Goal: Information Seeking & Learning: Learn about a topic

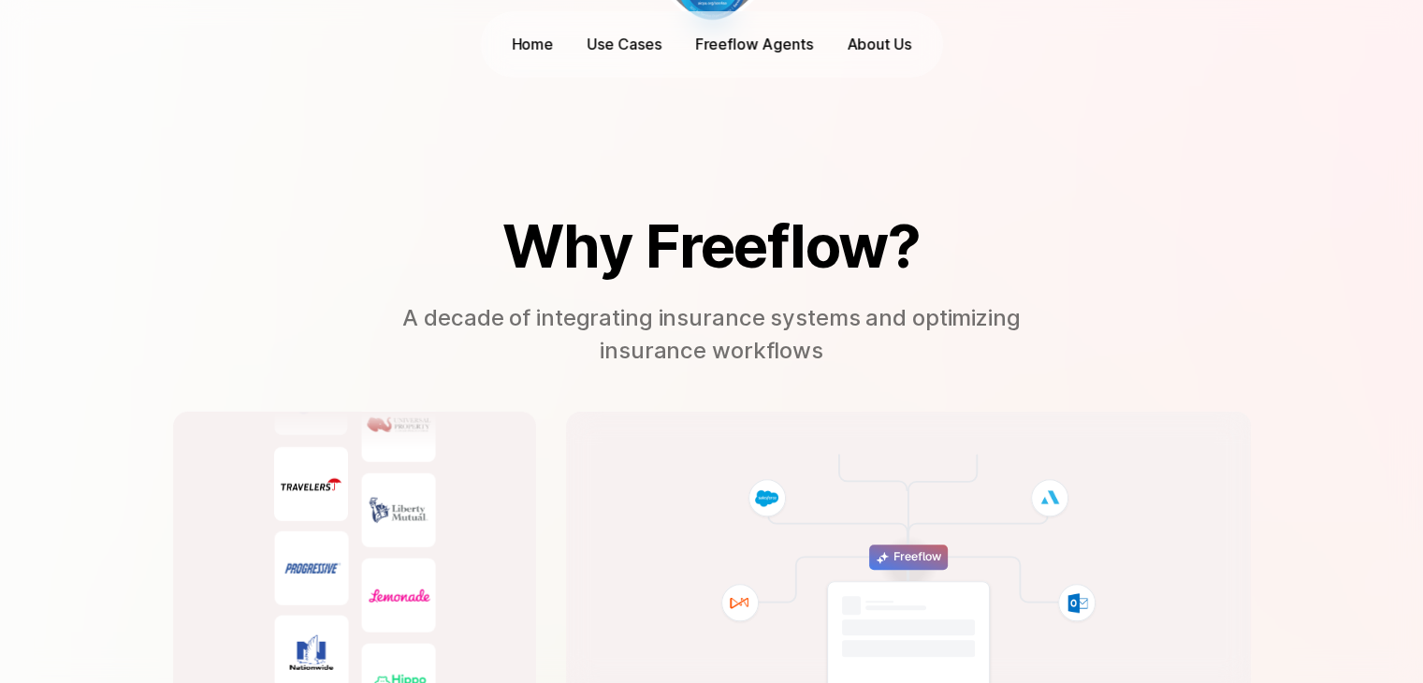
scroll to position [4688, 0]
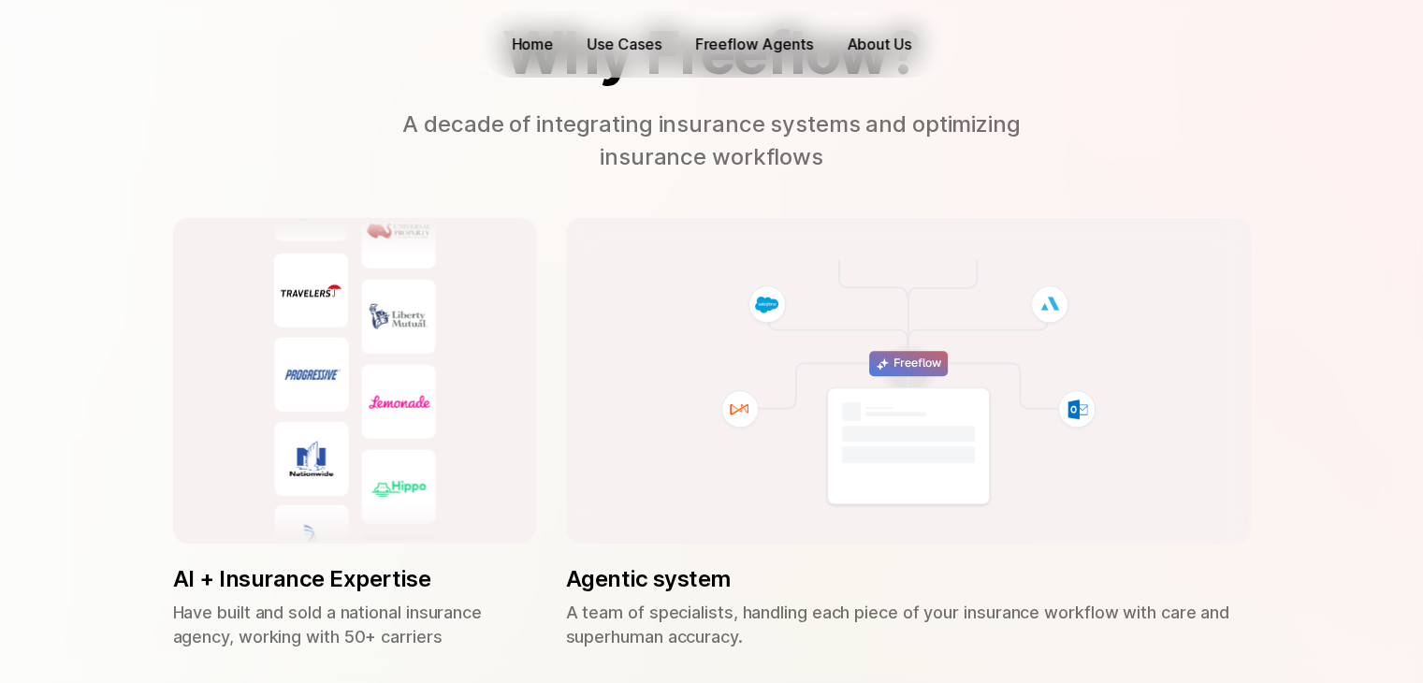
drag, startPoint x: 392, startPoint y: 135, endPoint x: 825, endPoint y: 166, distance: 434.3
click at [825, 166] on p "A decade of integrating insurance systems and optimizing insurance workflows" at bounding box center [712, 141] width 655 height 65
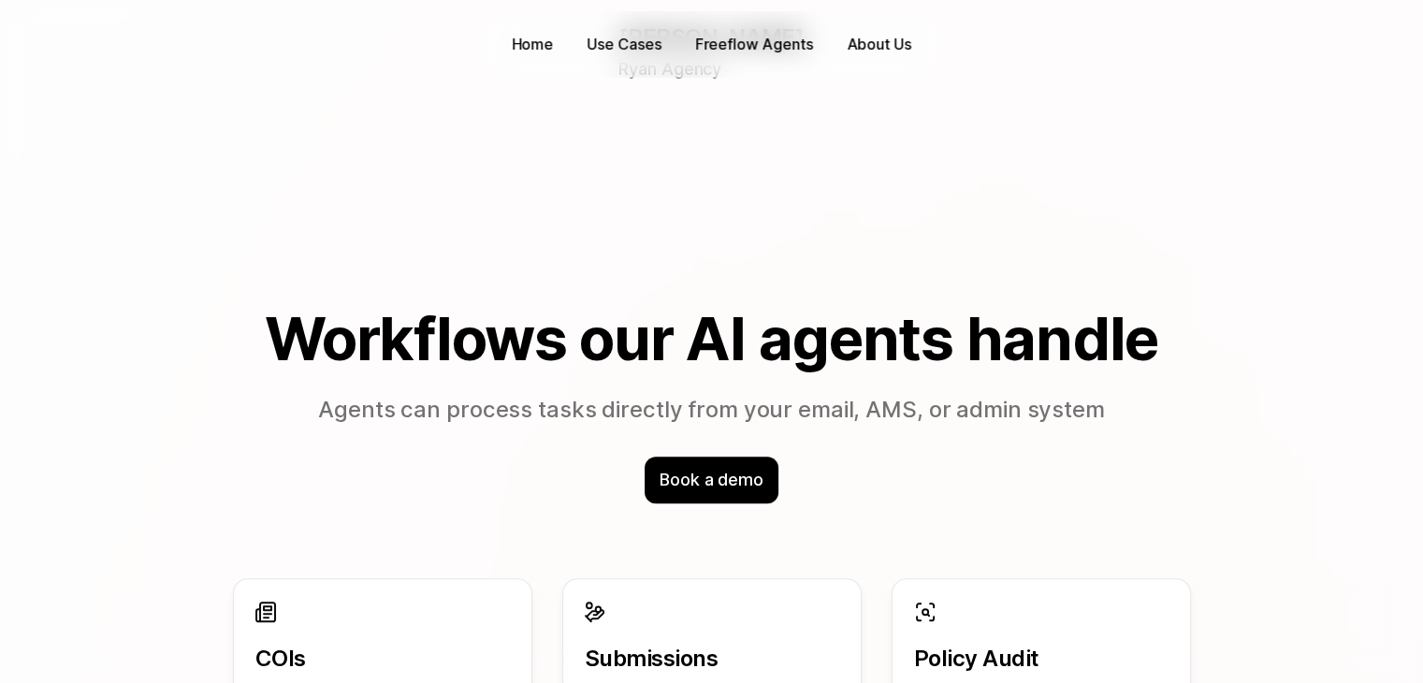
scroll to position [1574, 0]
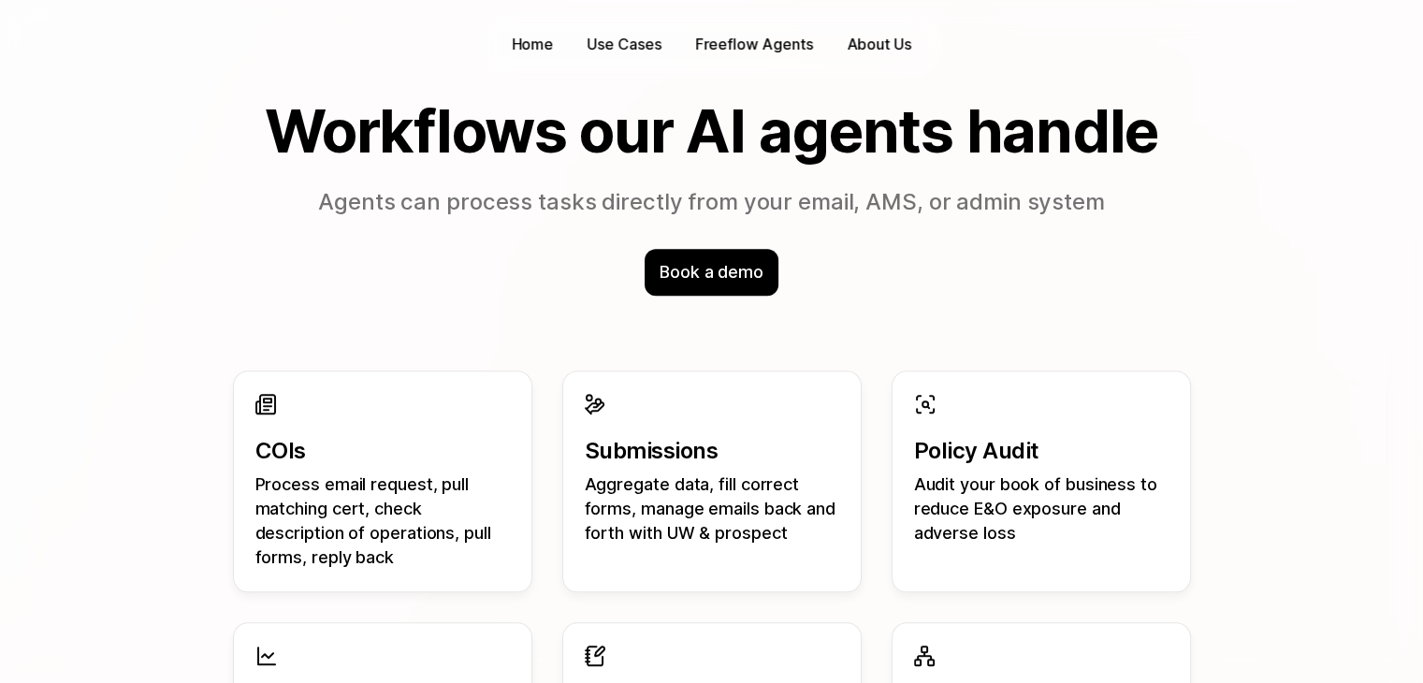
click at [374, 491] on p "Process email request, pull matching cert, check description of operations, pul…" at bounding box center [382, 520] width 254 height 97
drag, startPoint x: 255, startPoint y: 476, endPoint x: 380, endPoint y: 483, distance: 124.6
click at [380, 483] on p "Process email request, pull matching cert, check description of operations, pul…" at bounding box center [382, 520] width 254 height 97
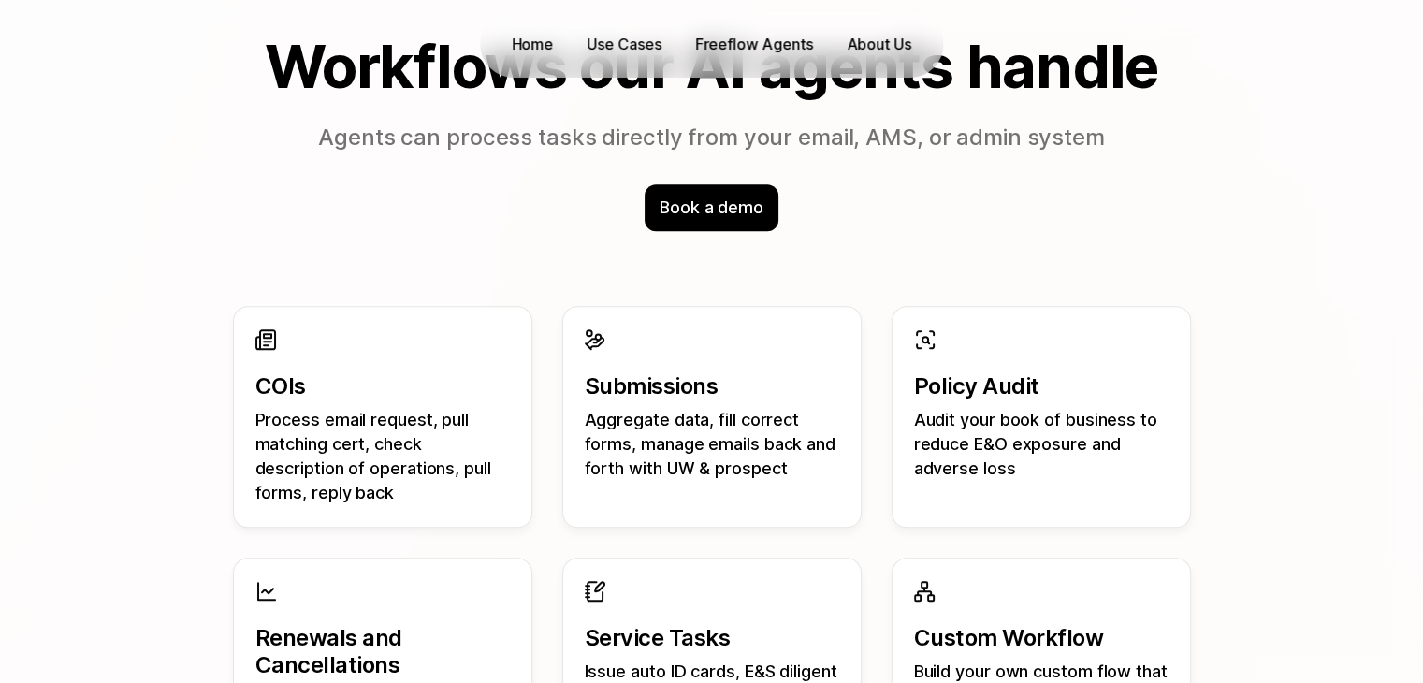
scroll to position [1635, 0]
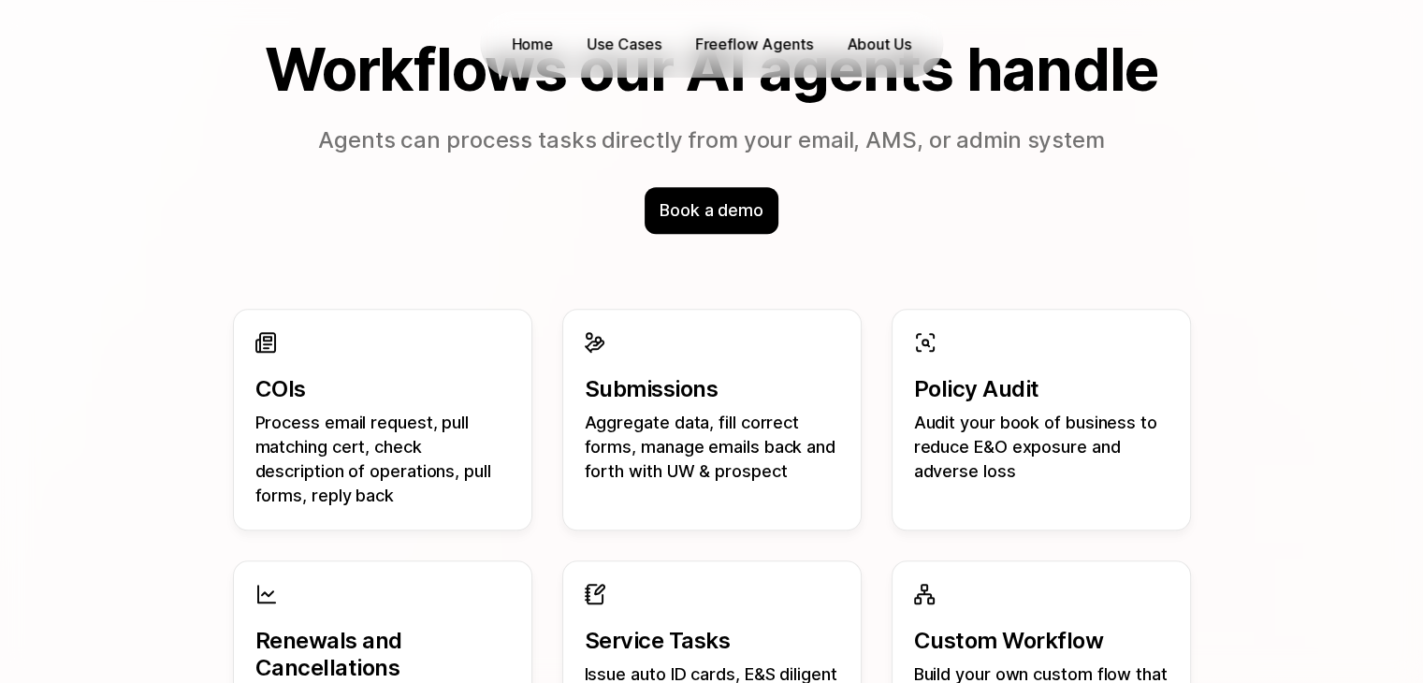
drag, startPoint x: 258, startPoint y: 420, endPoint x: 428, endPoint y: 422, distance: 169.4
click at [428, 422] on p "Process email request, pull matching cert, check description of operations, pul…" at bounding box center [382, 459] width 254 height 97
drag, startPoint x: 438, startPoint y: 424, endPoint x: 369, endPoint y: 445, distance: 72.5
click at [369, 445] on p "Process email request, pull matching cert, check description of operations, pul…" at bounding box center [382, 459] width 254 height 97
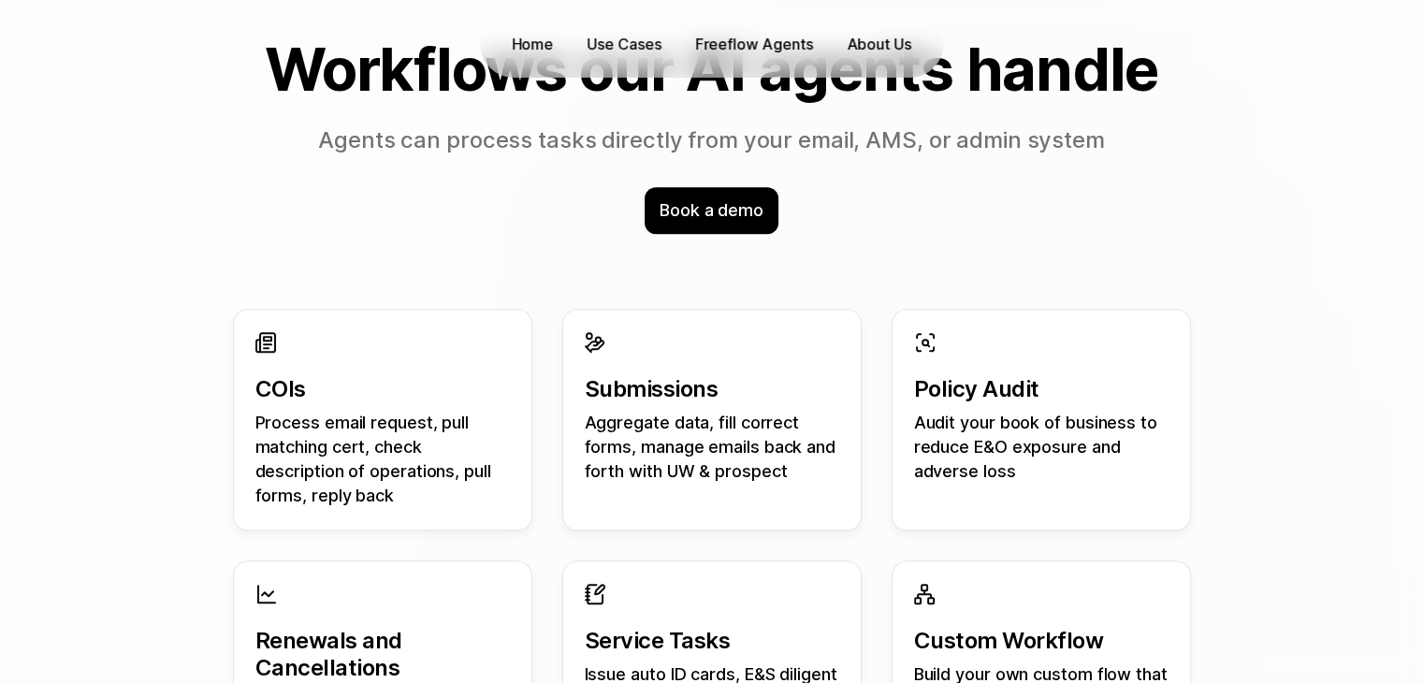
click at [369, 445] on p "Process email request, pull matching cert, check description of operations, pul…" at bounding box center [382, 459] width 254 height 97
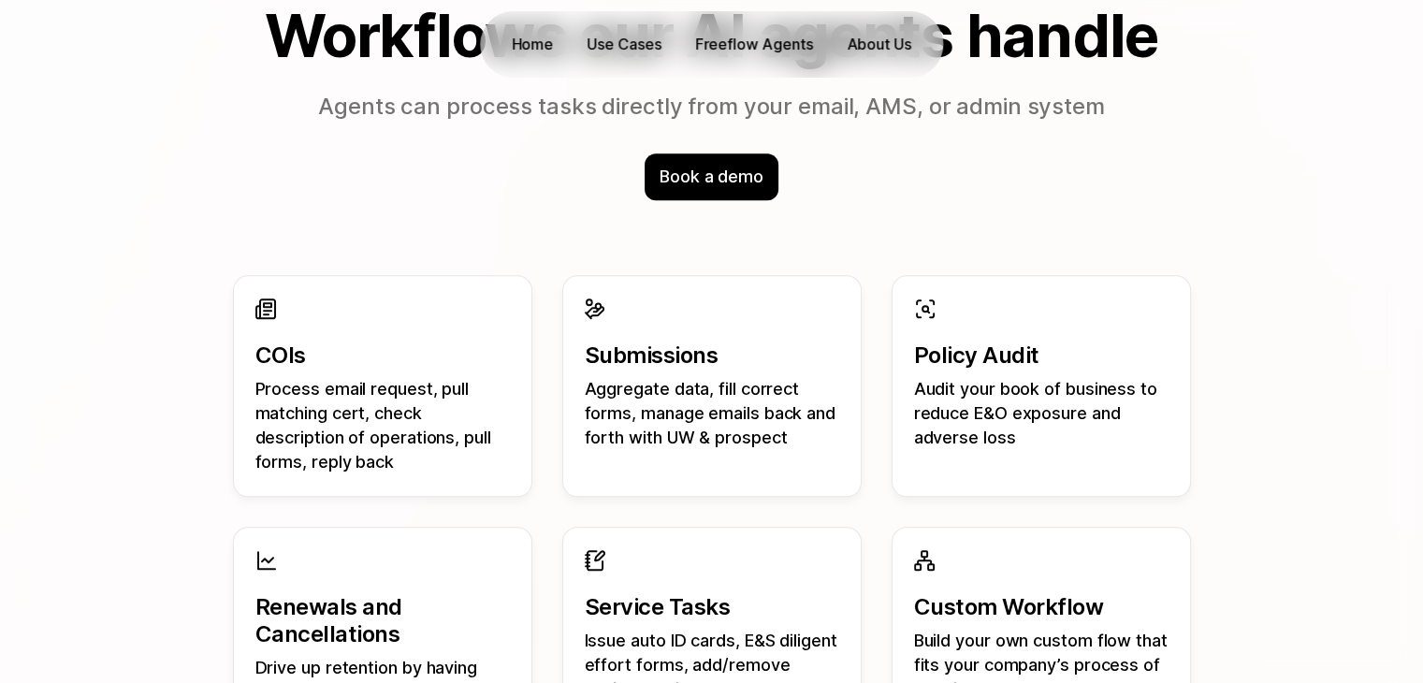
drag, startPoint x: 303, startPoint y: 458, endPoint x: 387, endPoint y: 455, distance: 84.2
click at [387, 455] on p "Process email request, pull matching cert, check description of operations, pul…" at bounding box center [382, 425] width 254 height 97
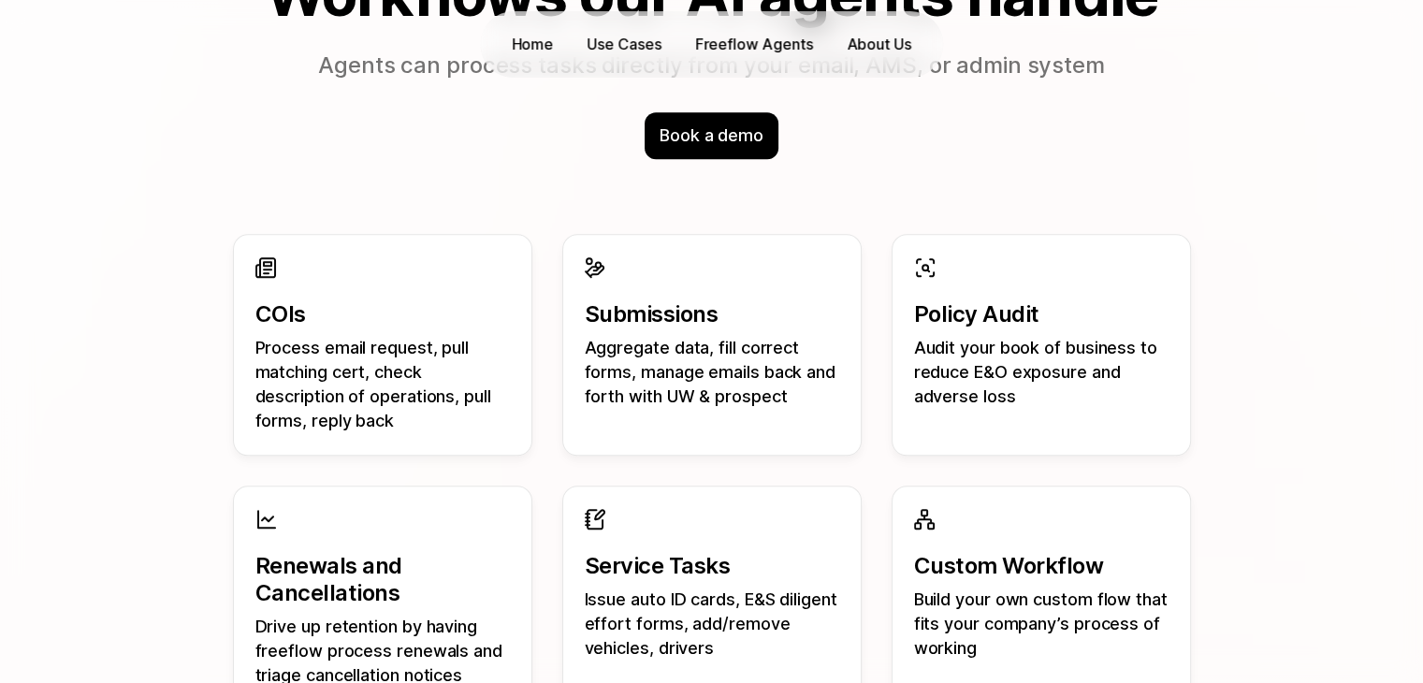
drag, startPoint x: 591, startPoint y: 340, endPoint x: 819, endPoint y: 368, distance: 229.1
click at [819, 368] on p "Aggregate data, fill correct forms, manage emails back and forth with UW & pros…" at bounding box center [712, 372] width 254 height 73
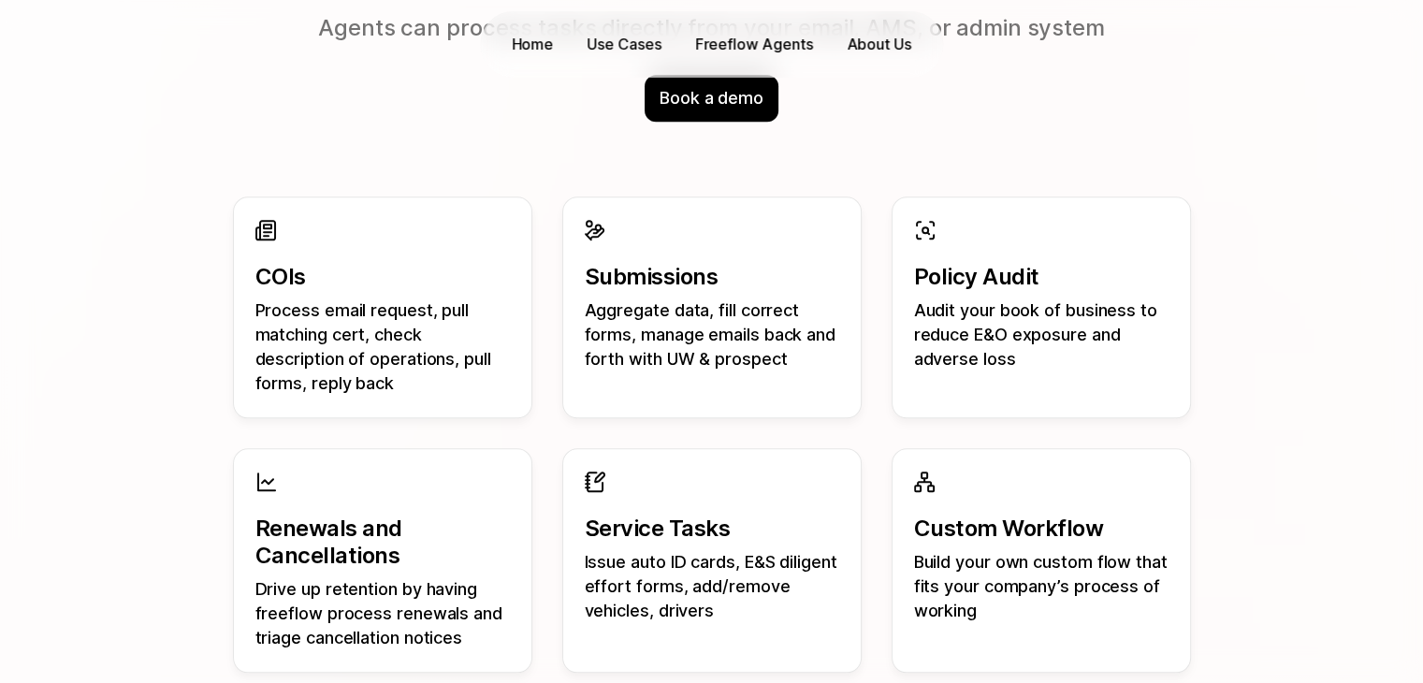
drag, startPoint x: 909, startPoint y: 308, endPoint x: 1040, endPoint y: 365, distance: 142.9
click at [1040, 365] on div "Policy Audit Audit your book of business to reduce E&O exposure and adverse loss" at bounding box center [1041, 294] width 299 height 197
click at [1040, 365] on p "Audit your book of business to reduce E&O exposure and adverse loss" at bounding box center [1041, 334] width 254 height 73
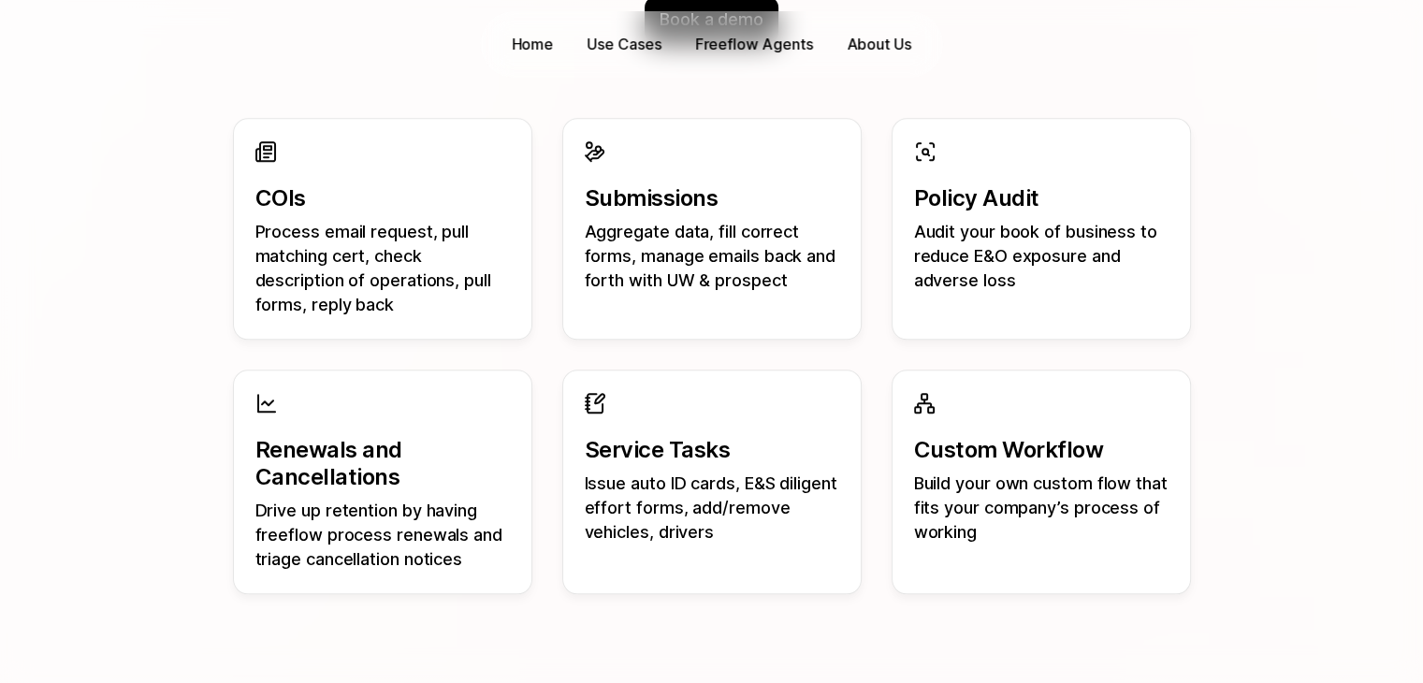
scroll to position [1826, 0]
drag, startPoint x: 588, startPoint y: 487, endPoint x: 792, endPoint y: 534, distance: 209.3
click at [792, 534] on p "Issue auto ID cards, E&S diligent effort forms, add/remove vehicles, drivers" at bounding box center [712, 508] width 254 height 73
drag, startPoint x: 257, startPoint y: 444, endPoint x: 399, endPoint y: 476, distance: 145.7
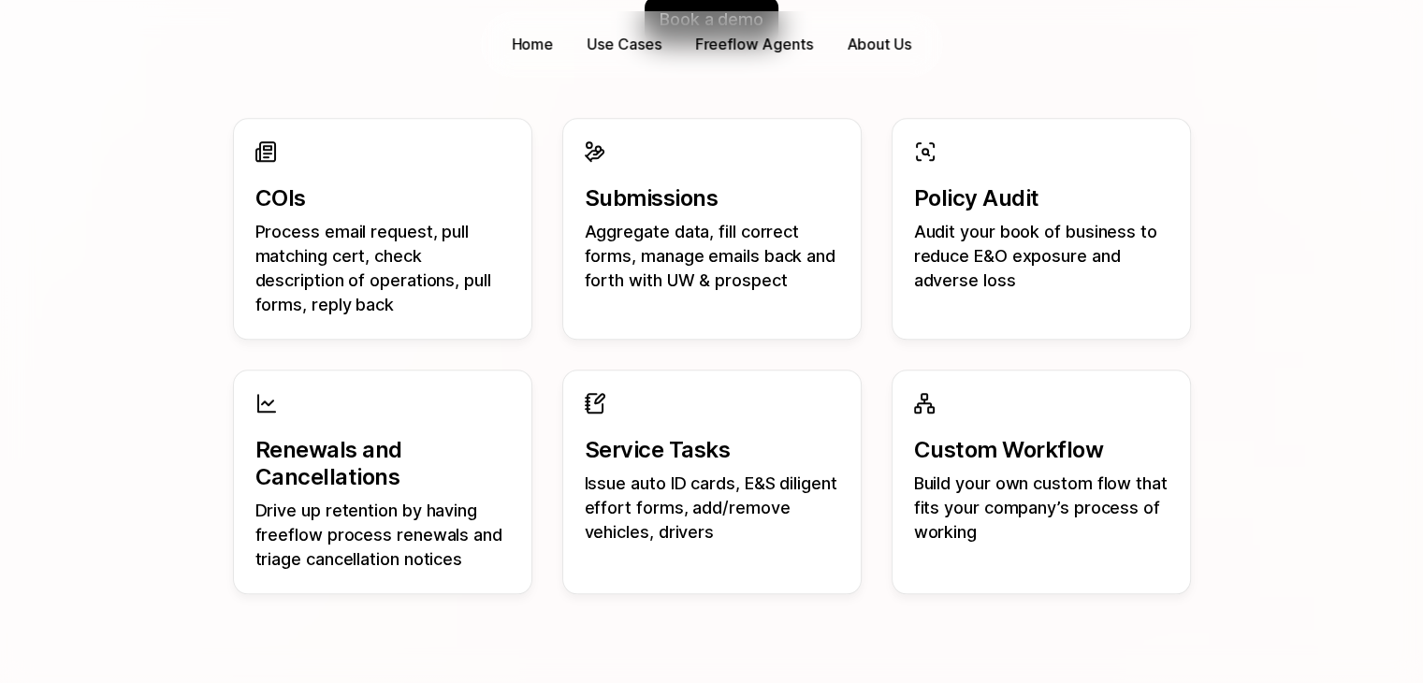
click at [399, 476] on p "Renewals and Cancellations" at bounding box center [382, 464] width 254 height 54
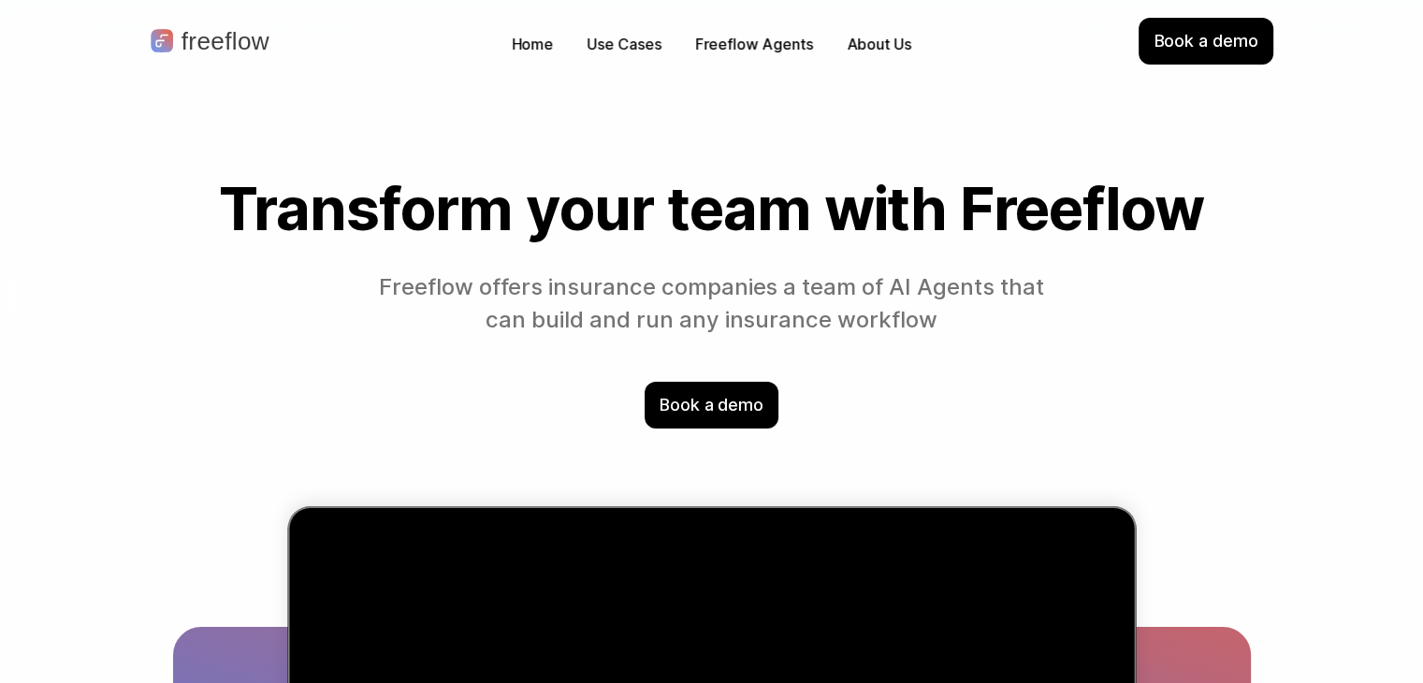
scroll to position [224, 0]
